Goal: Navigation & Orientation: Find specific page/section

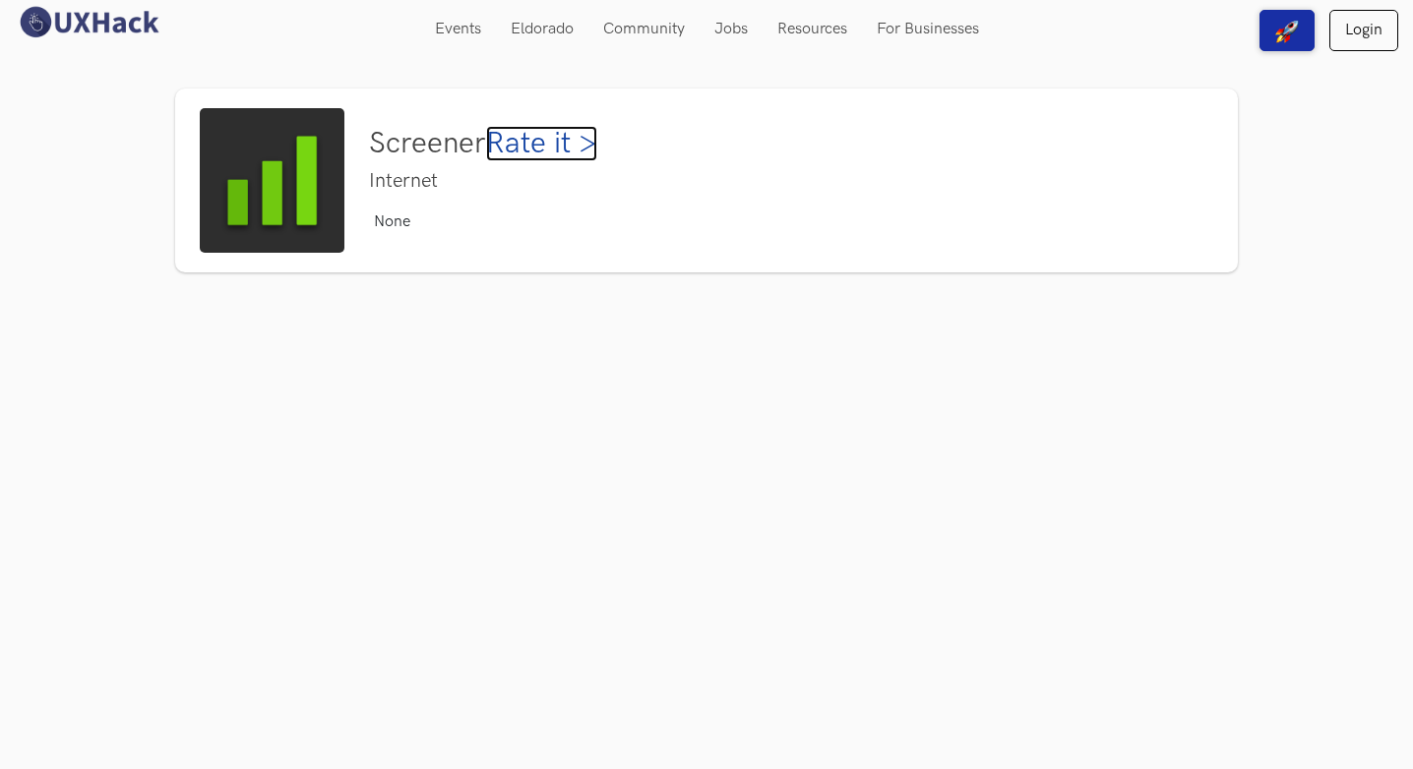
click at [562, 149] on link "Rate it >" at bounding box center [541, 143] width 111 height 35
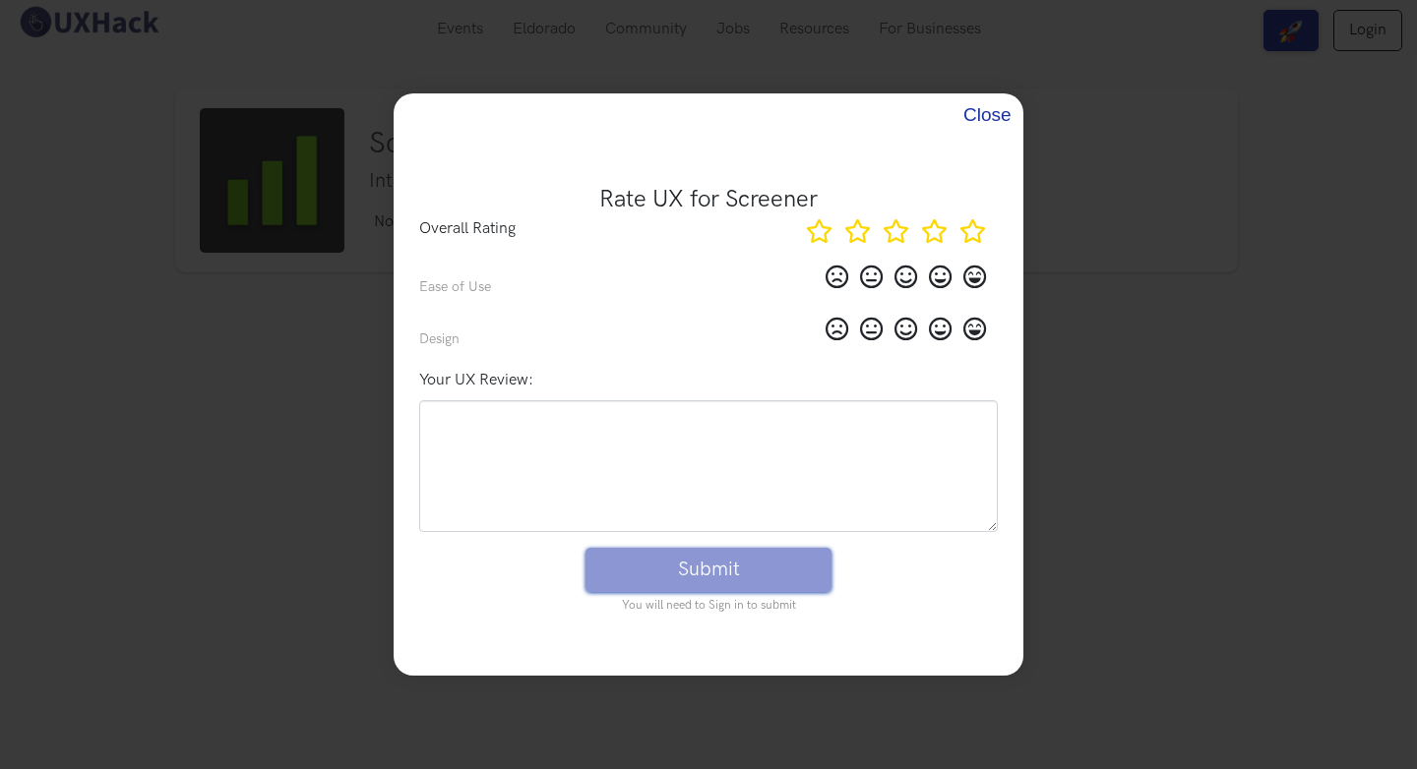
click at [975, 116] on button "Close" at bounding box center [984, 114] width 43 height 43
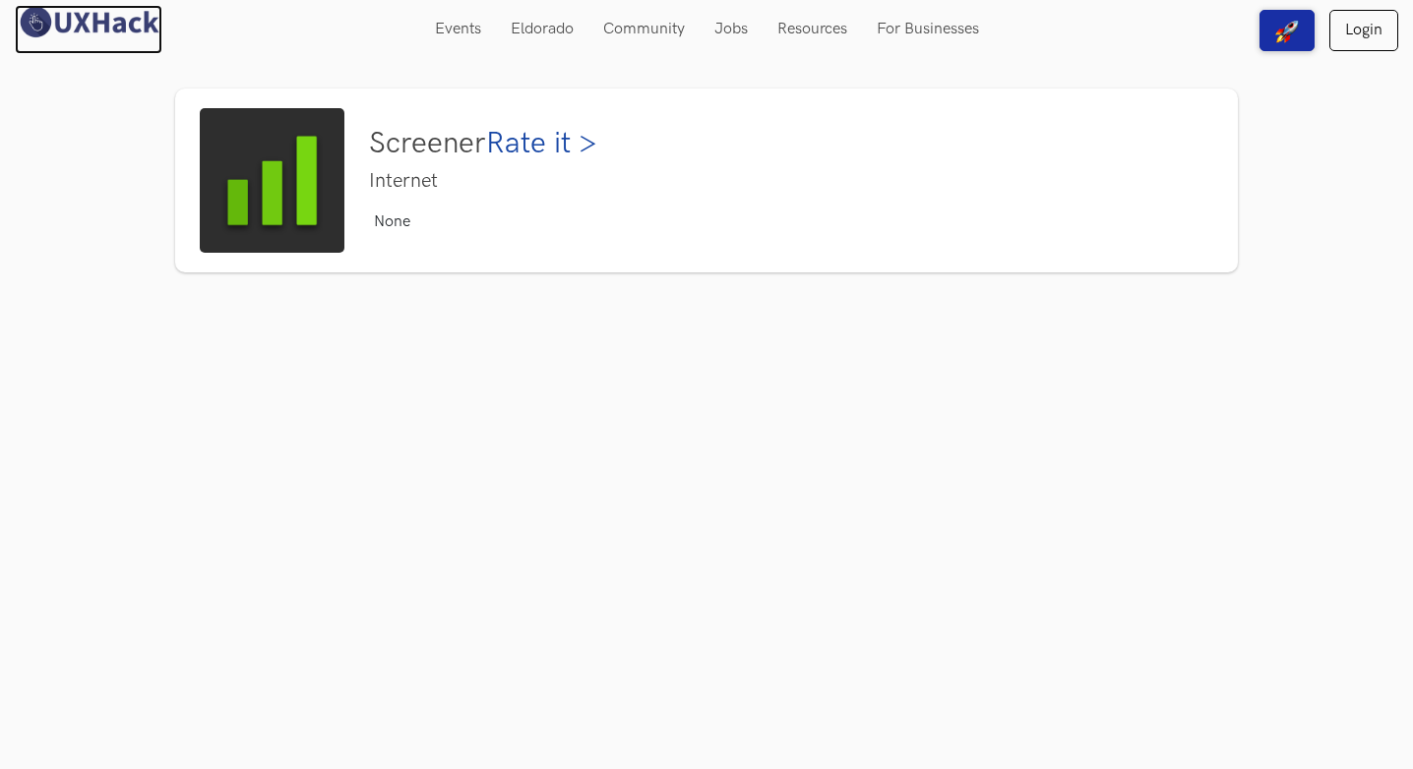
click at [129, 19] on img at bounding box center [89, 22] width 148 height 34
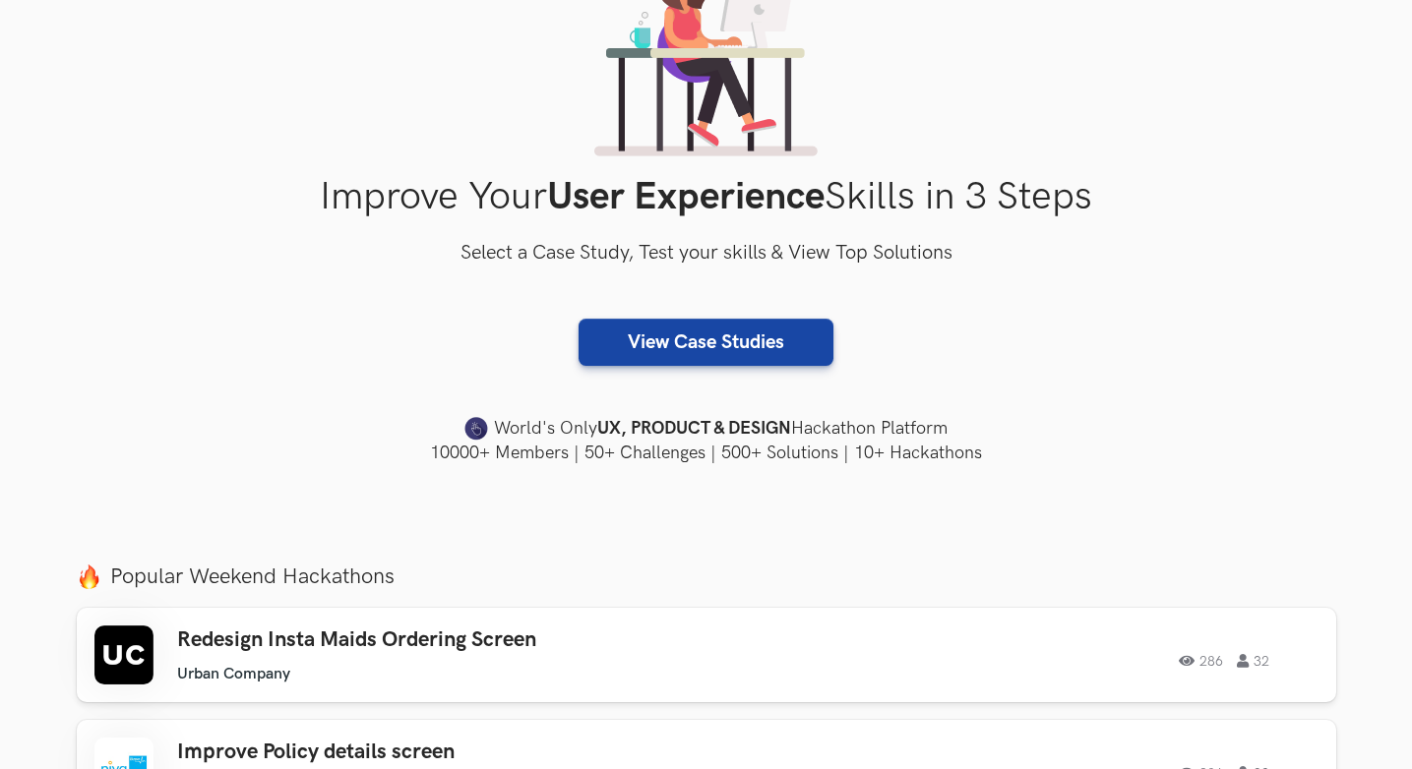
scroll to position [213, 0]
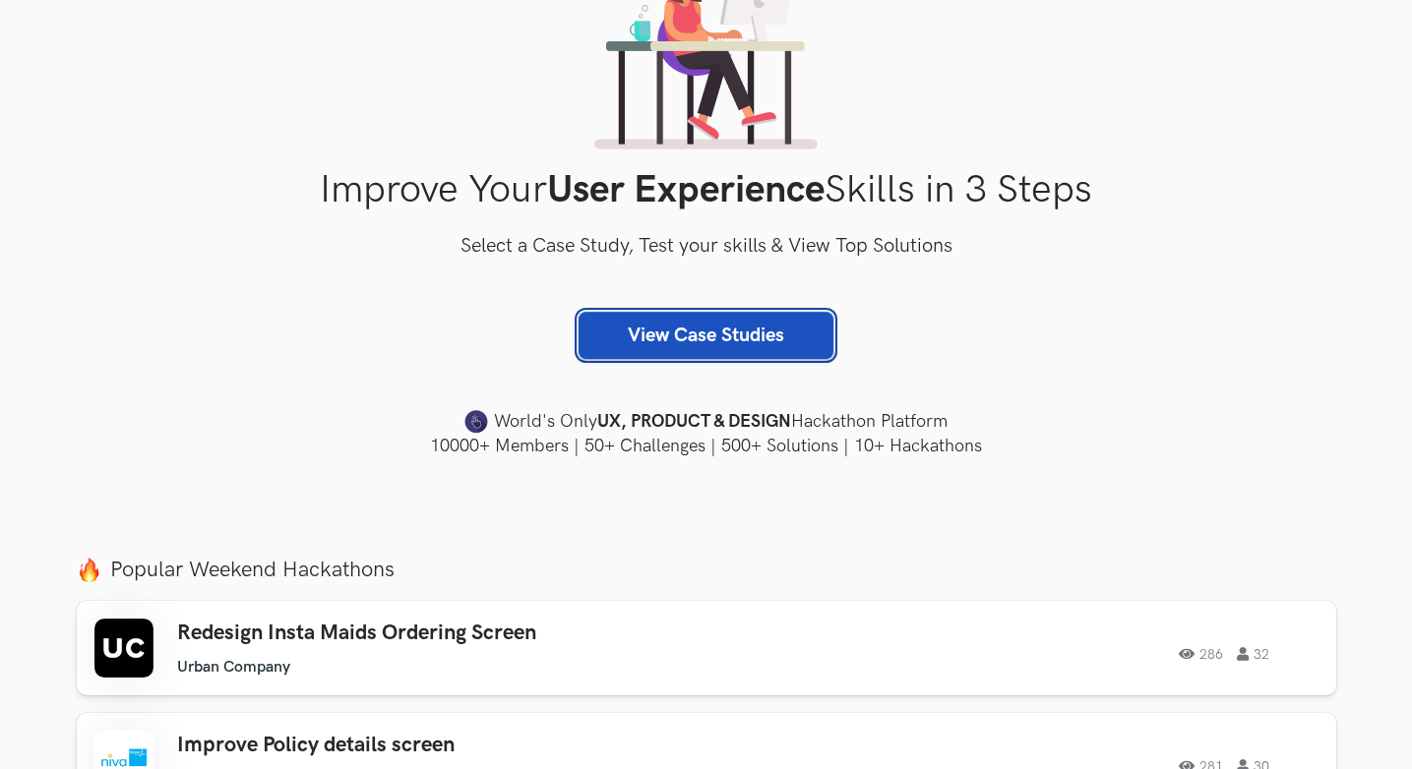
click at [674, 334] on link "View Case Studies" at bounding box center [705, 335] width 255 height 47
